Goal: Find specific page/section: Find specific page/section

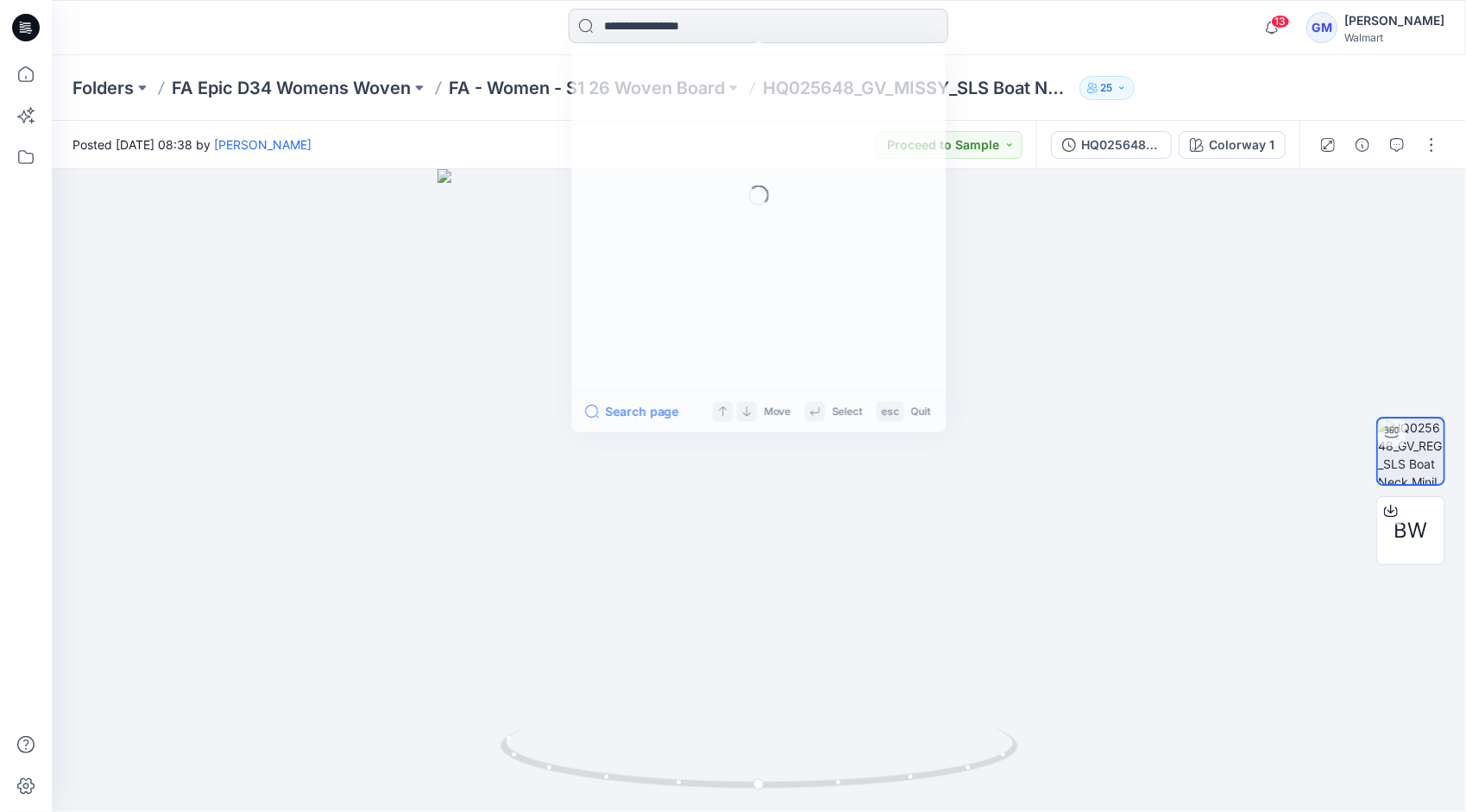
click at [655, 29] on input at bounding box center [758, 26] width 380 height 35
type input "********"
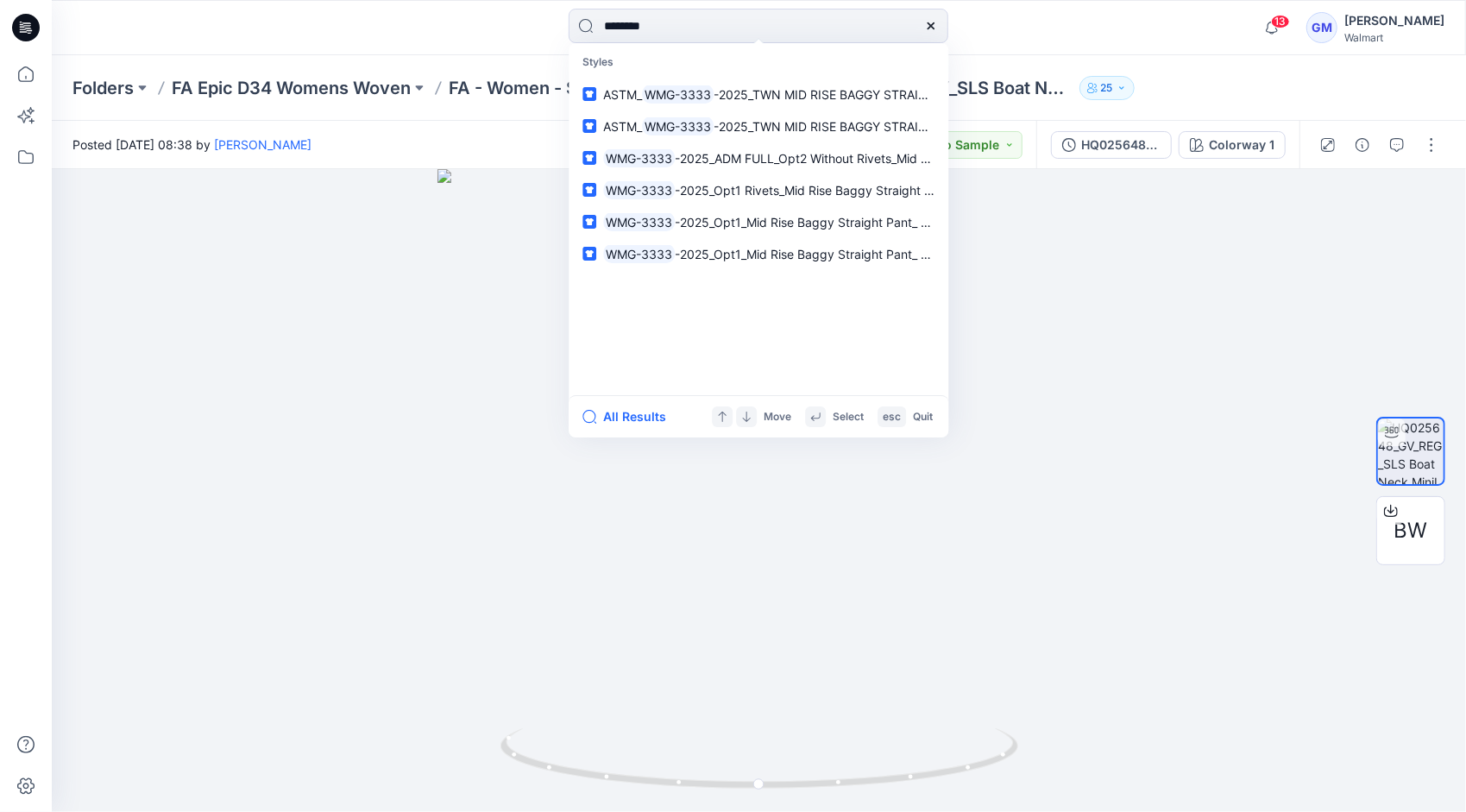
click at [645, 416] on button "All Results" at bounding box center [630, 416] width 95 height 21
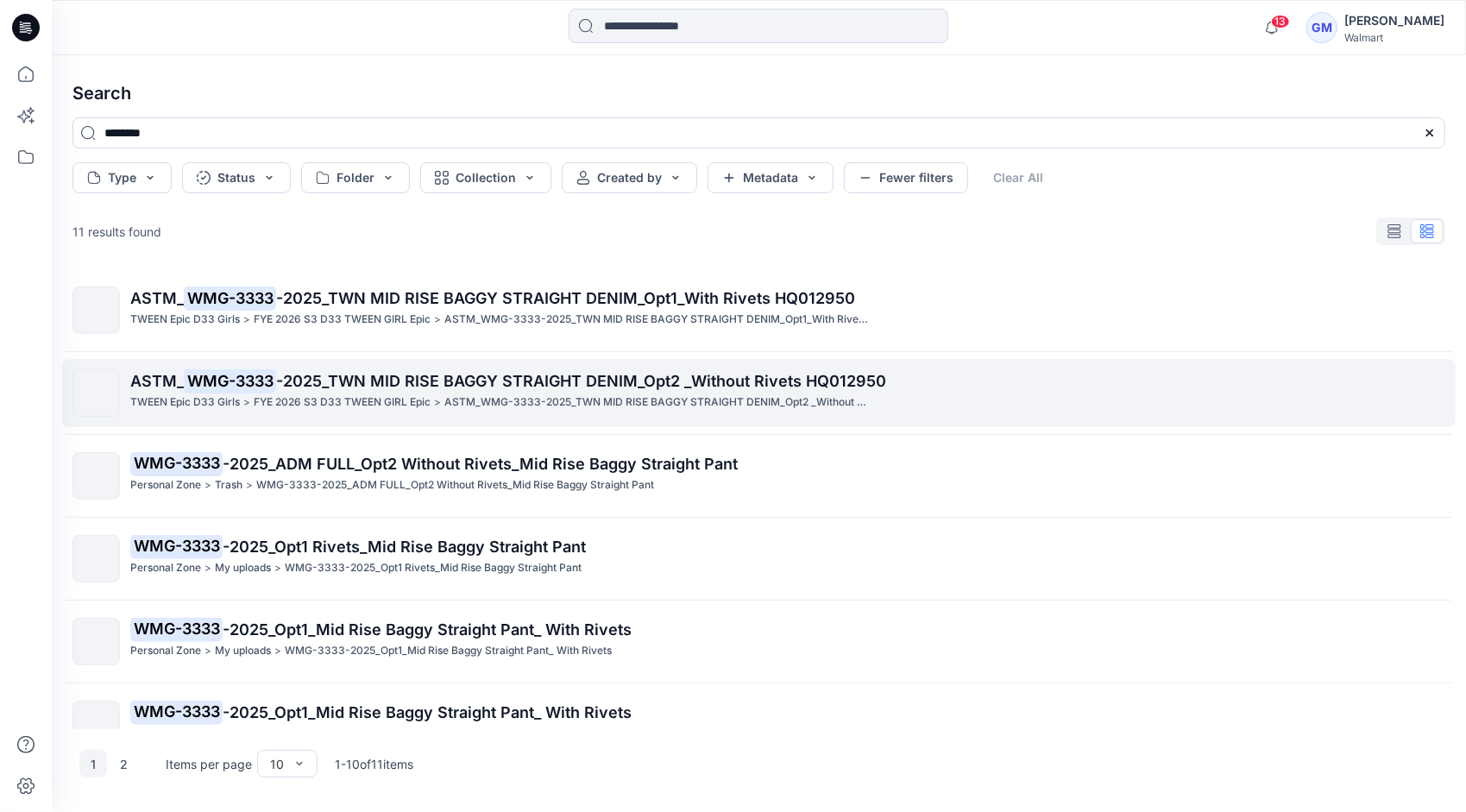
click at [403, 391] on p "ASTM_ WMG-3333 -2025_TWN MID RISE BAGGY STRAIGHT DENIM_Opt2 _Without Rivets HQ0…" at bounding box center [787, 381] width 1314 height 24
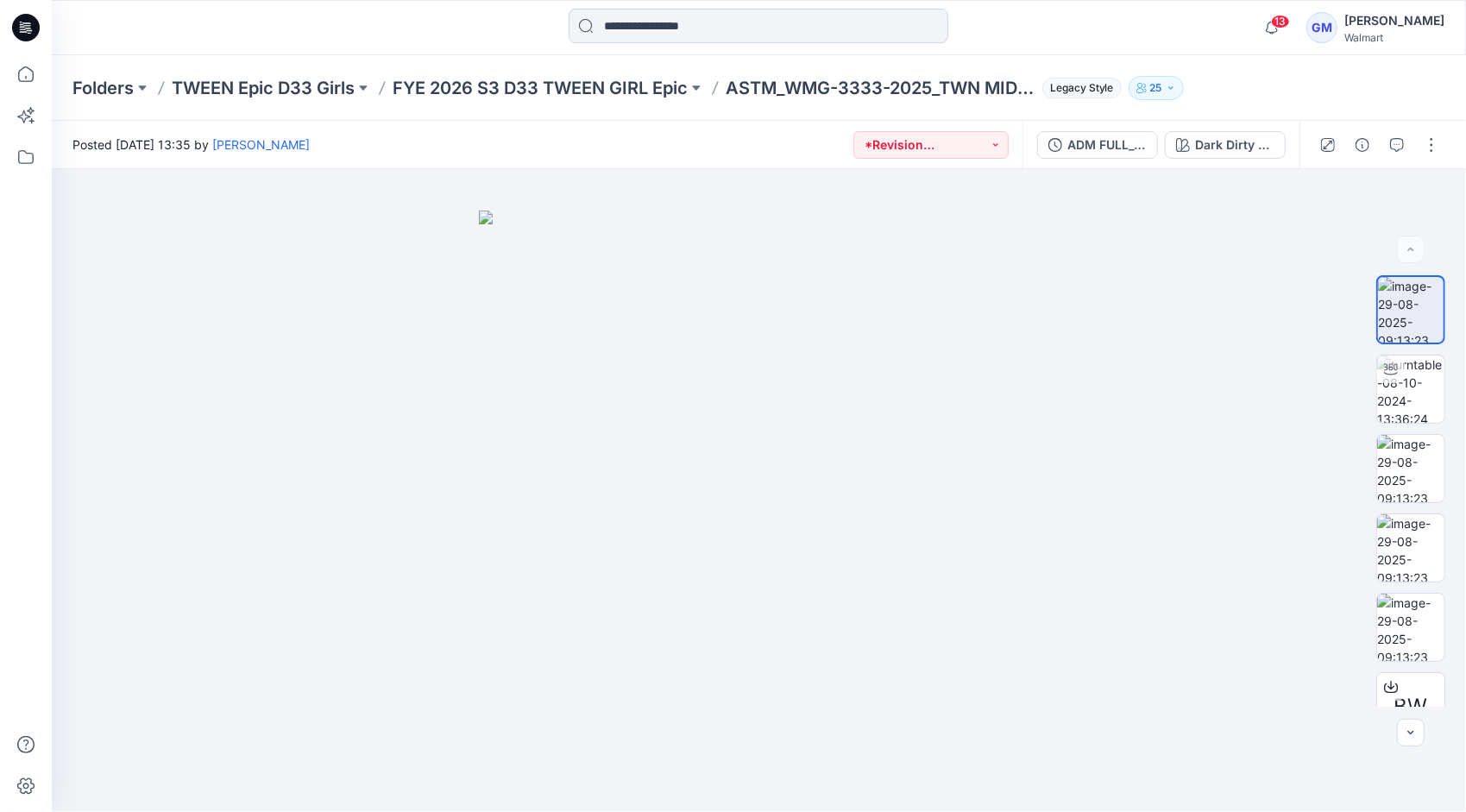
click at [656, 16] on input at bounding box center [758, 26] width 380 height 35
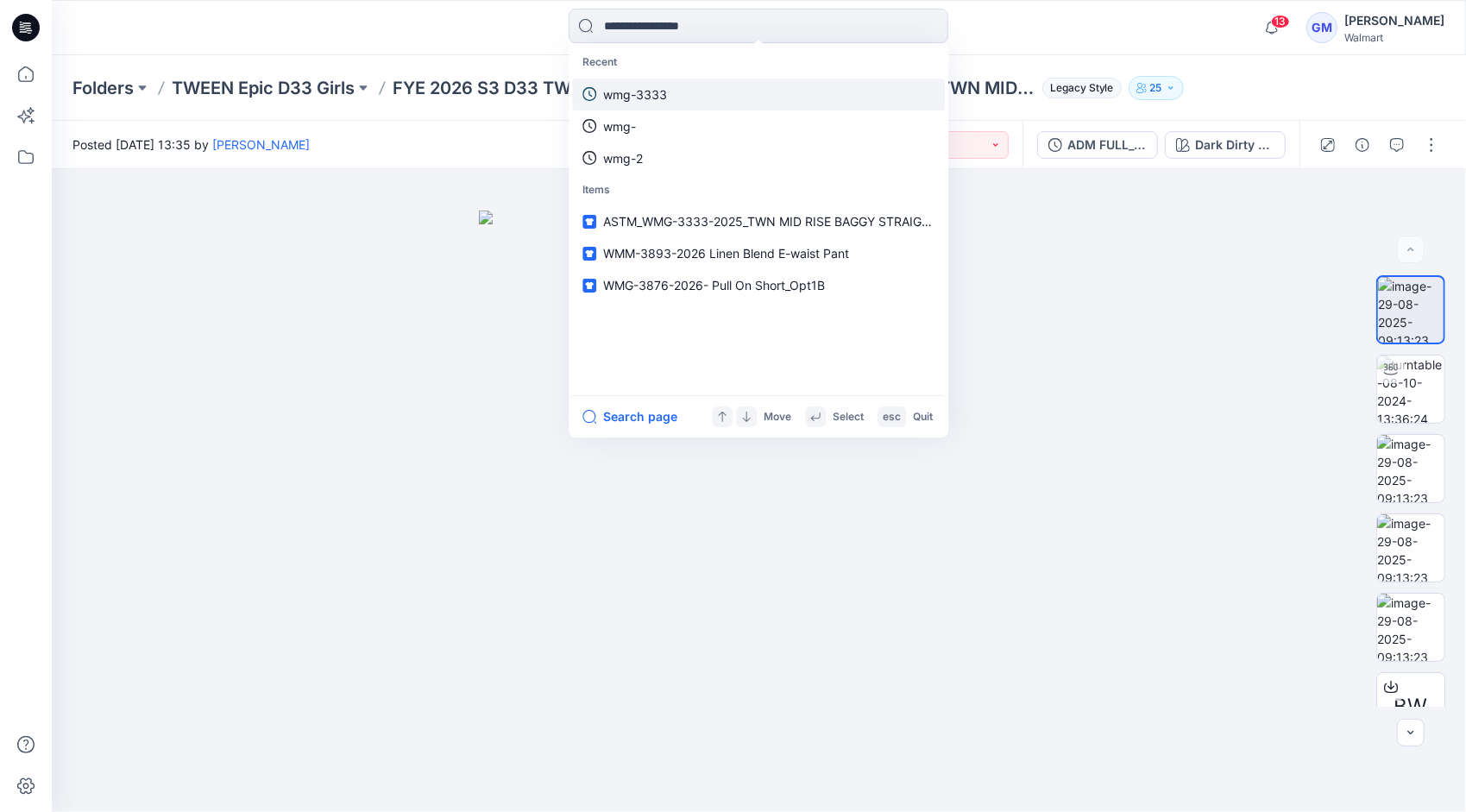
click at [671, 92] on link "wmg-3333" at bounding box center [759, 95] width 373 height 32
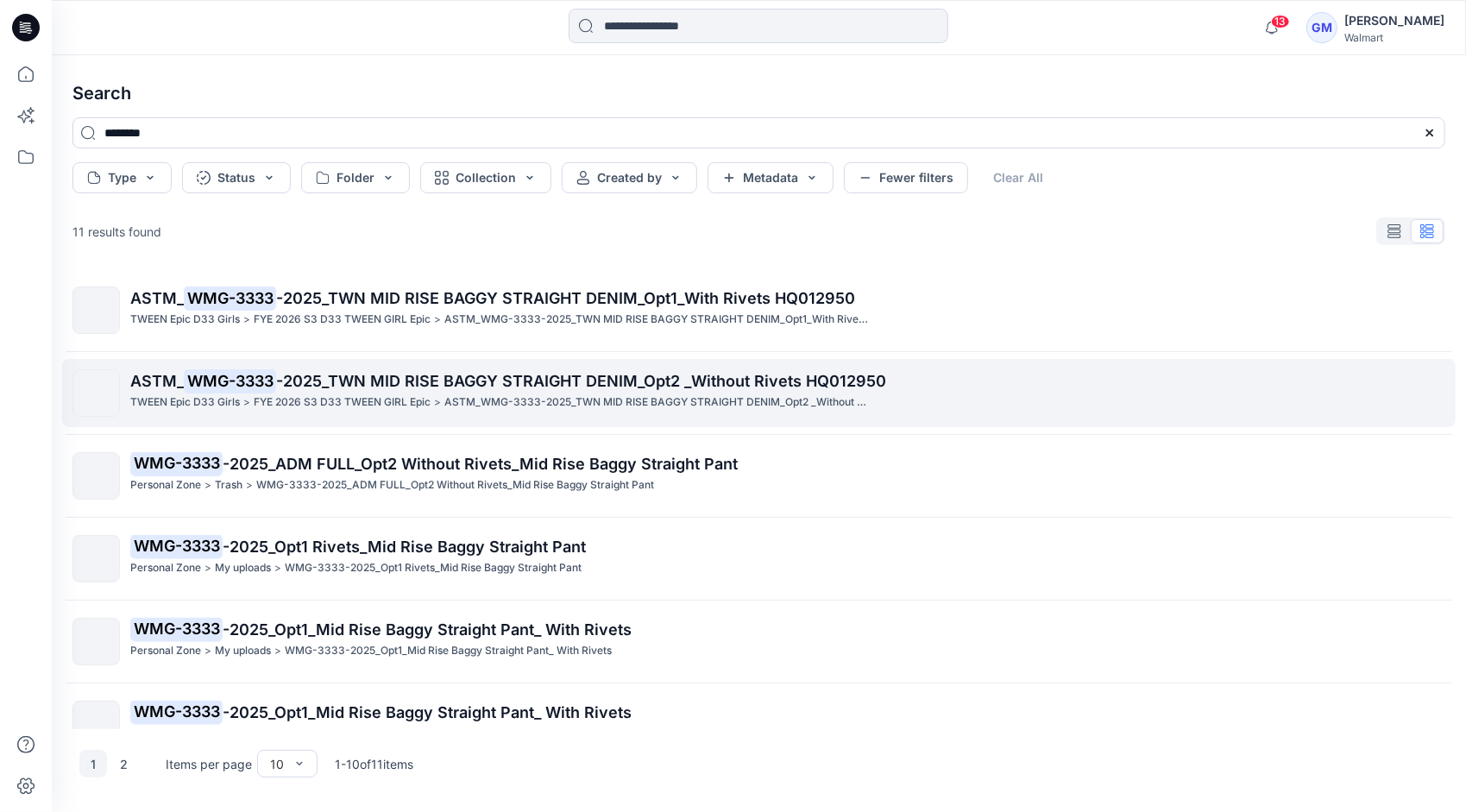
click at [387, 377] on span "-2025_TWN MID RISE BAGGY STRAIGHT DENIM_Opt2 _Without Rivets HQ012950" at bounding box center [581, 381] width 610 height 18
